Goal: Task Accomplishment & Management: Manage account settings

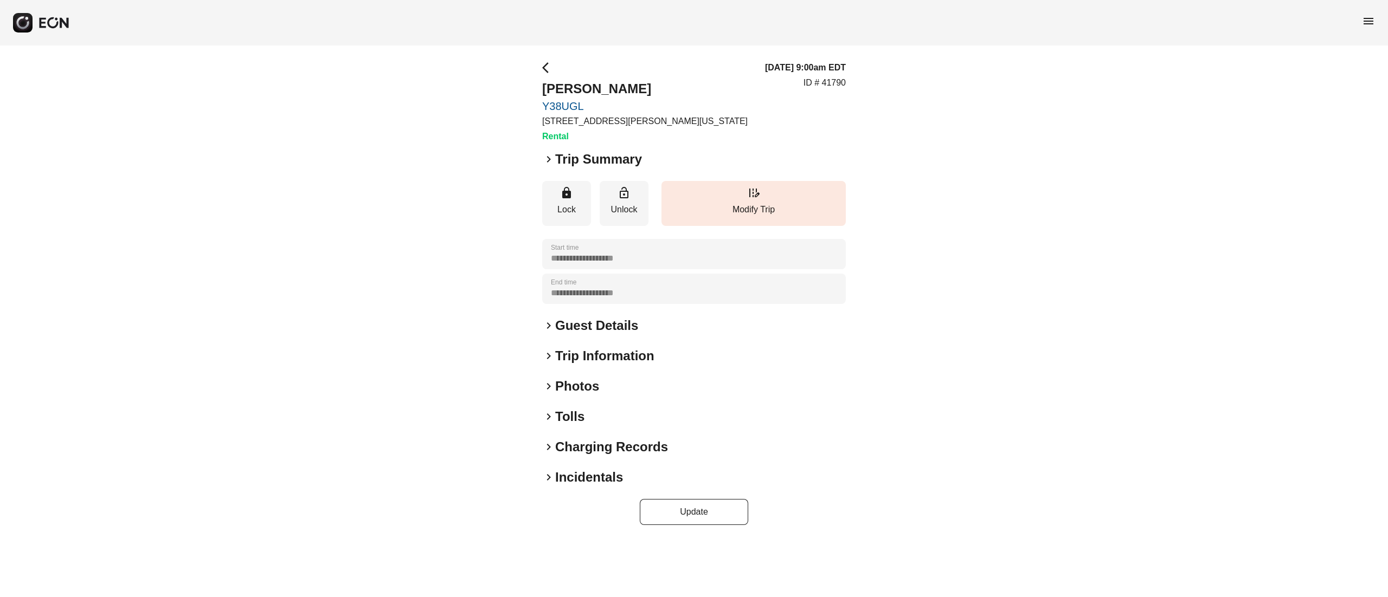
click at [577, 390] on h2 "Photos" at bounding box center [577, 386] width 44 height 17
